Goal: Transaction & Acquisition: Download file/media

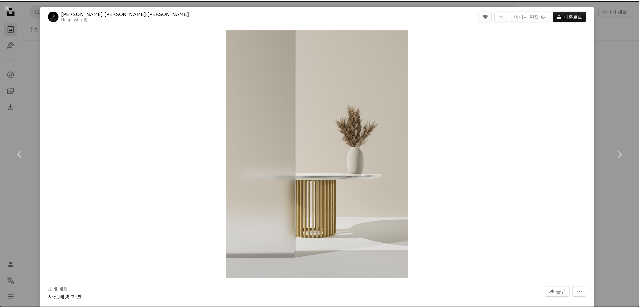
scroll to position [17074, 0]
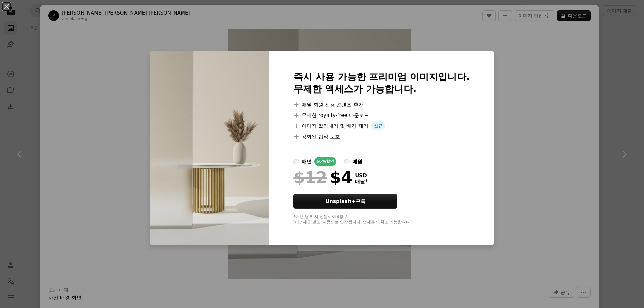
click at [539, 70] on div "An X shape 즉시 사용 가능한 프리미엄 이미지입니다. 무제한 액세스가 가능합니다. A plus sign 매월 회원 전용 콘텐츠 추가 A…" at bounding box center [322, 154] width 644 height 308
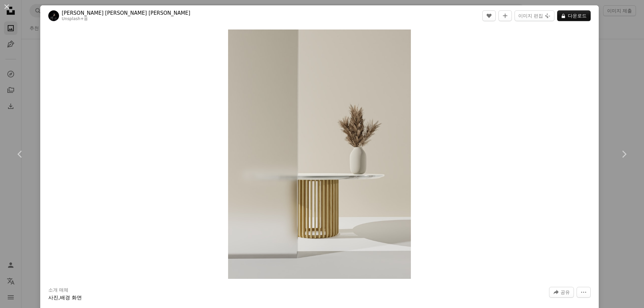
click at [612, 63] on div "An X shape Chevron left Chevron right [PERSON_NAME] [PERSON_NAME] [PERSON_NAME]…" at bounding box center [322, 154] width 644 height 308
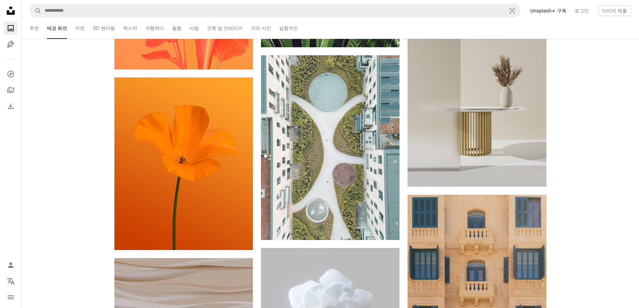
scroll to position [17175, 0]
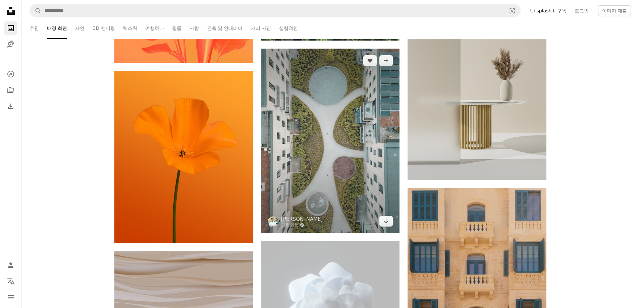
click at [309, 100] on img at bounding box center [330, 141] width 139 height 185
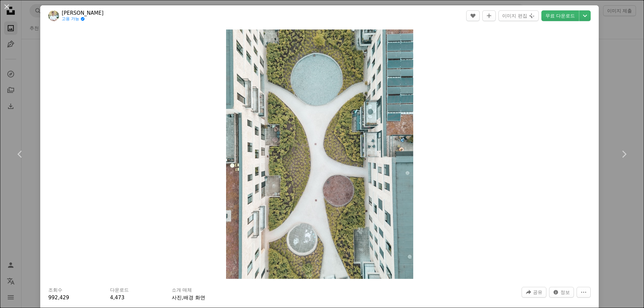
click at [628, 87] on div "An X shape Chevron left Chevron right [PERSON_NAME] 고용 가능 A checkmark inside of…" at bounding box center [322, 154] width 644 height 308
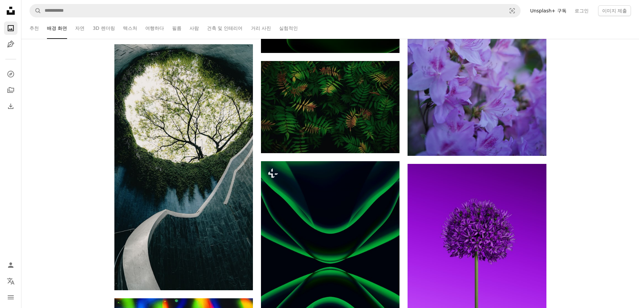
scroll to position [19154, 0]
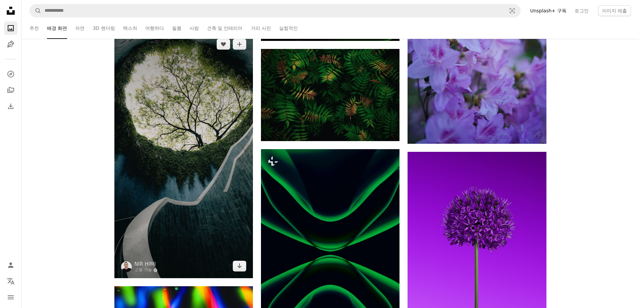
click at [218, 112] on img at bounding box center [183, 155] width 139 height 246
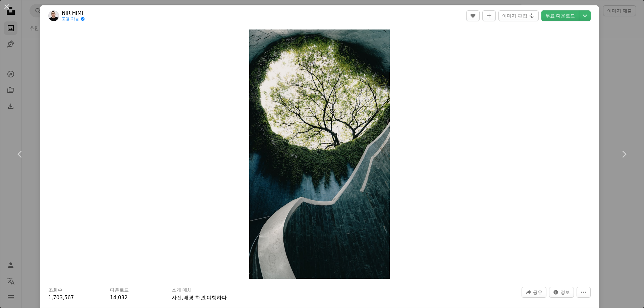
click at [630, 69] on div "An X shape Chevron left Chevron right NIR HIMI 고용 가능 A checkmark inside of a ci…" at bounding box center [322, 154] width 644 height 308
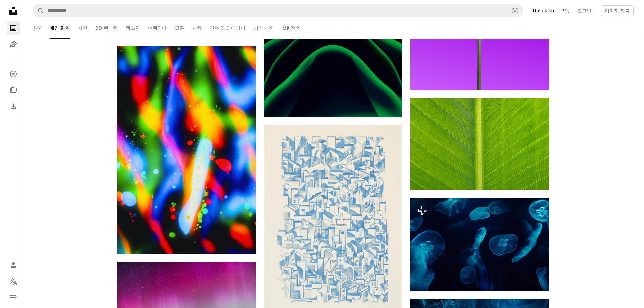
scroll to position [19489, 0]
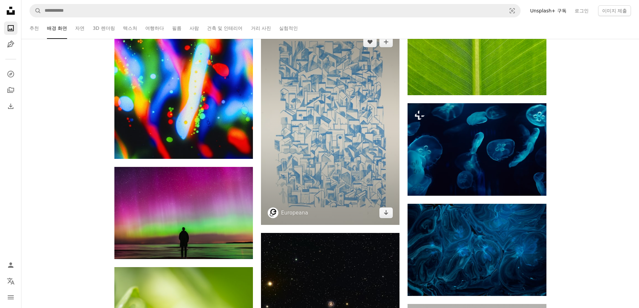
click at [325, 162] on img at bounding box center [330, 127] width 139 height 195
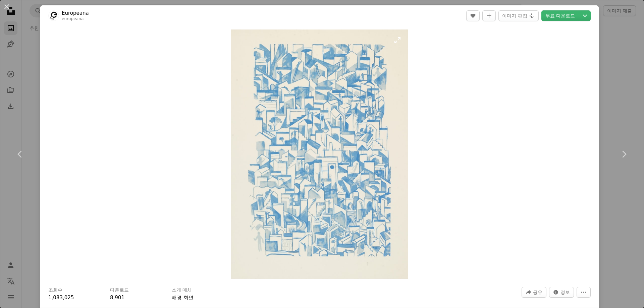
click at [401, 29] on div "Zoom in" at bounding box center [319, 154] width 559 height 256
click at [398, 40] on img "이 이미지 확대" at bounding box center [319, 155] width 177 height 250
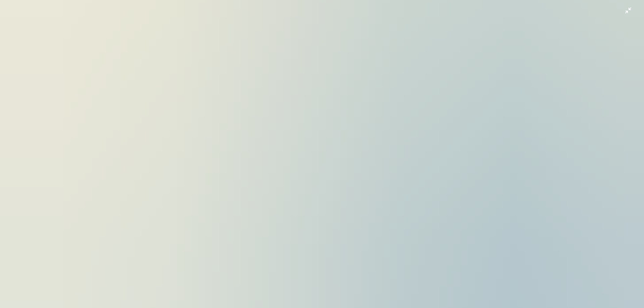
scroll to position [159, 0]
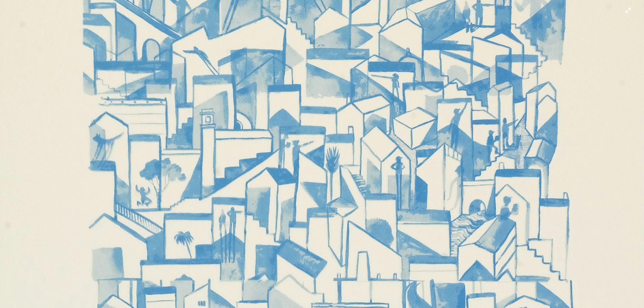
click at [391, 106] on img "이 이미지 축소" at bounding box center [322, 295] width 645 height 908
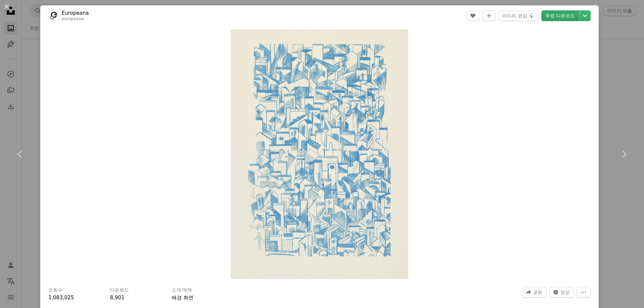
click at [554, 15] on link "무료 다운로드" at bounding box center [560, 15] width 38 height 11
